Goal: Transaction & Acquisition: Subscribe to service/newsletter

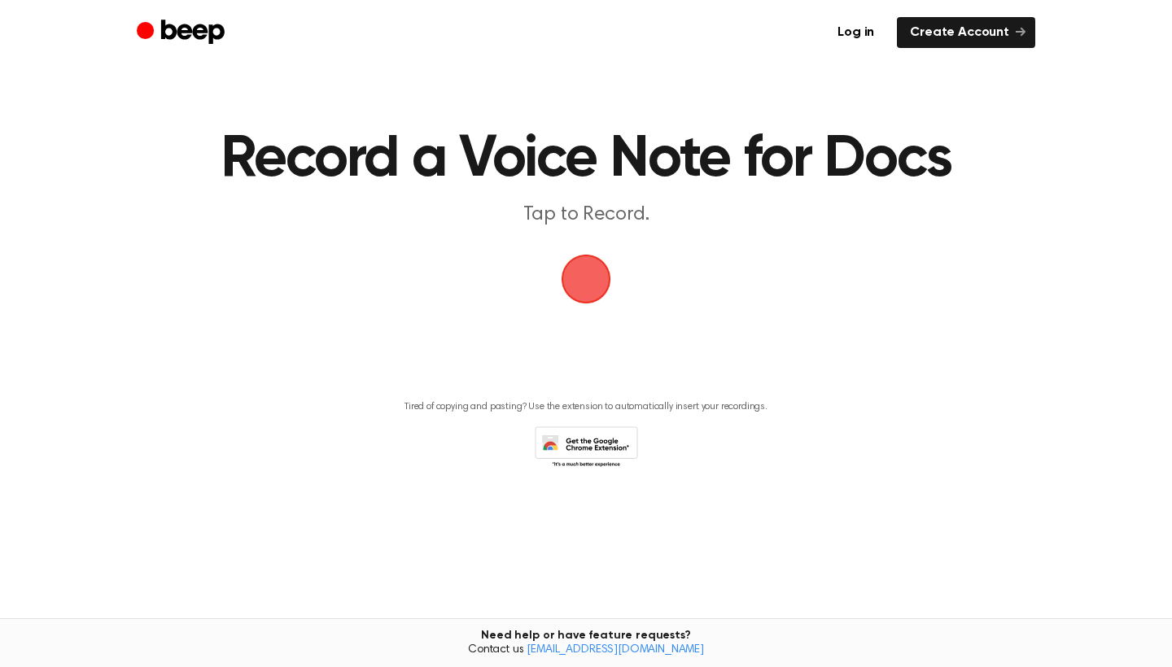
click at [584, 274] on span "button" at bounding box center [586, 279] width 70 height 70
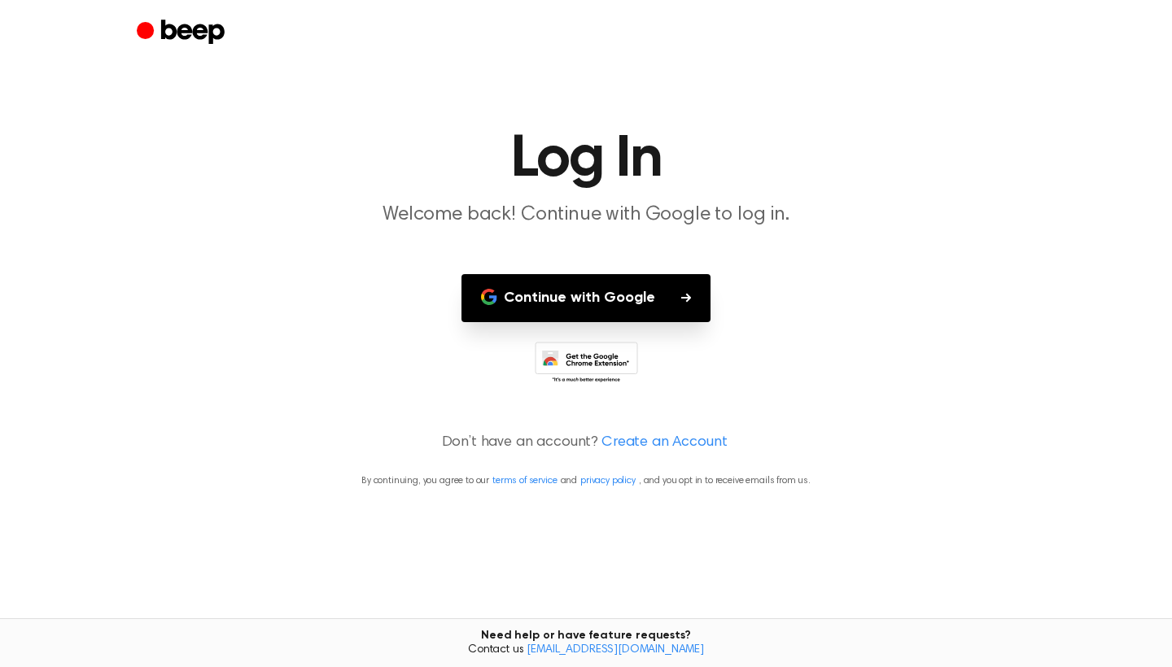
click at [600, 290] on button "Continue with Google" at bounding box center [585, 298] width 249 height 48
click at [595, 316] on button "Continue with Google" at bounding box center [585, 298] width 249 height 48
click at [604, 307] on button "Continue with Google" at bounding box center [585, 298] width 249 height 48
click at [184, 36] on icon "Beep" at bounding box center [183, 33] width 92 height 32
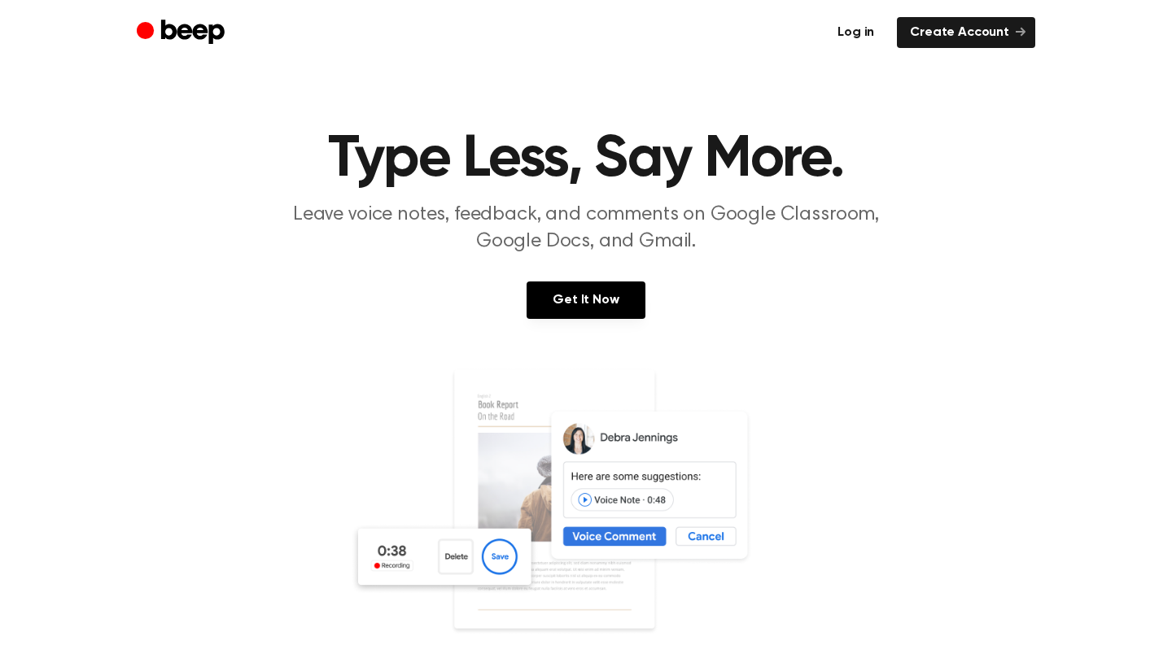
click at [875, 35] on link "Log in" at bounding box center [855, 32] width 63 height 31
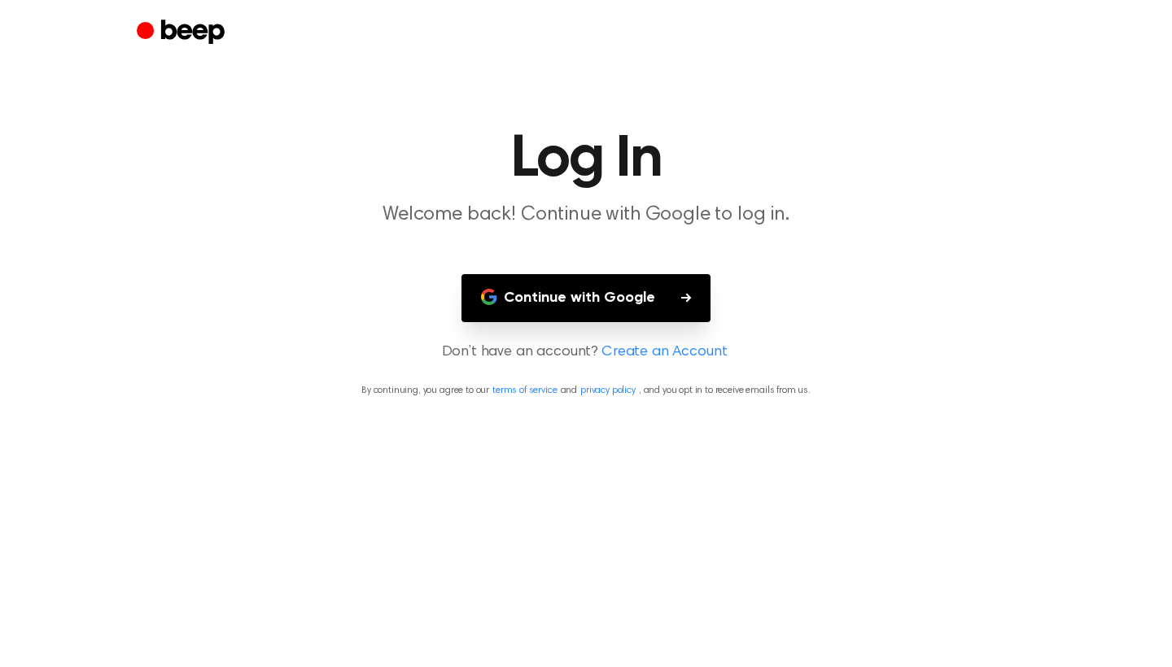
click at [661, 304] on button "Continue with Google" at bounding box center [585, 298] width 249 height 48
click at [662, 353] on link "Create an Account" at bounding box center [663, 353] width 125 height 22
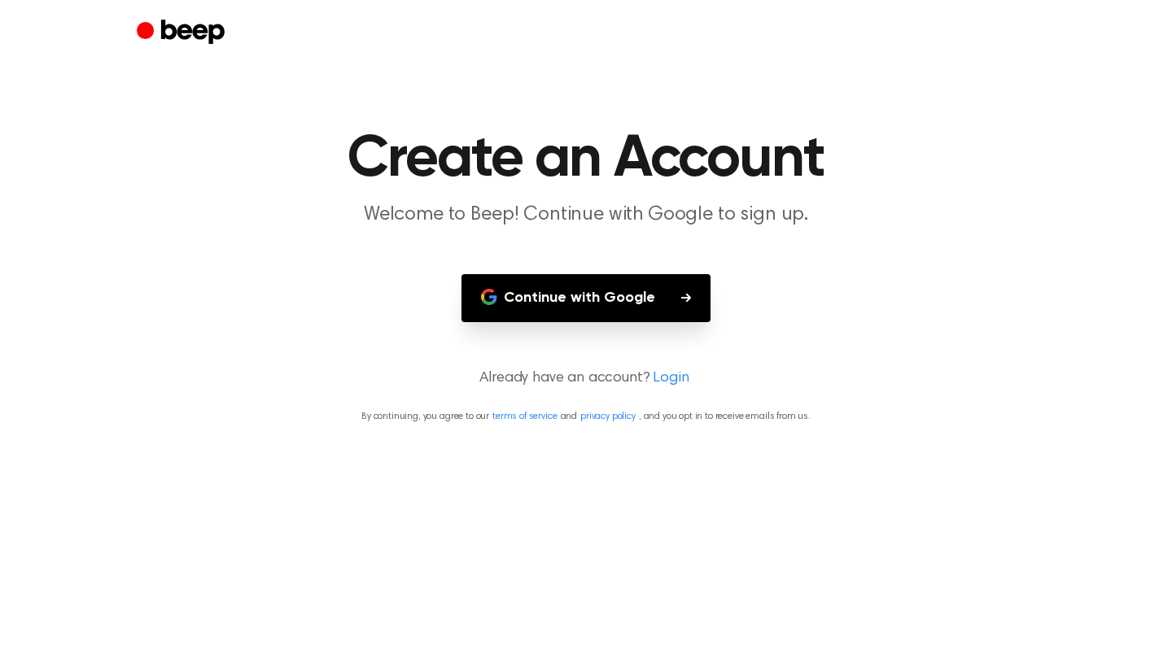
click at [664, 374] on link "Login" at bounding box center [671, 379] width 36 height 22
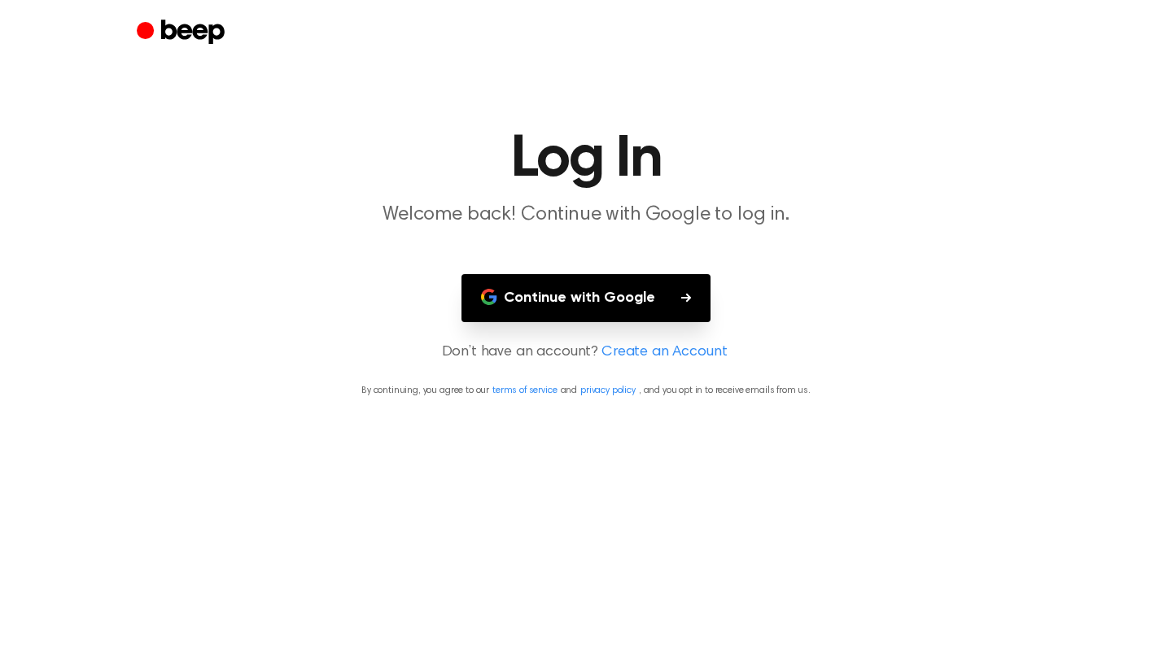
click at [661, 352] on link "Create an Account" at bounding box center [663, 353] width 125 height 22
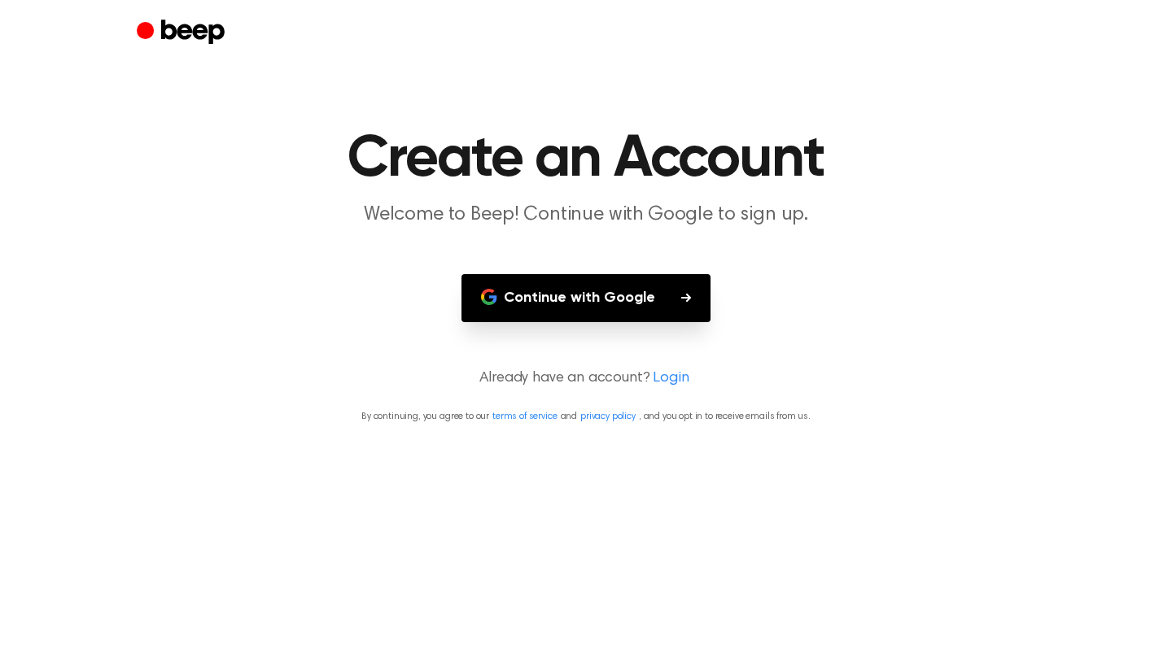
click at [618, 312] on button "Continue with Google" at bounding box center [585, 298] width 249 height 48
